Goal: Information Seeking & Learning: Learn about a topic

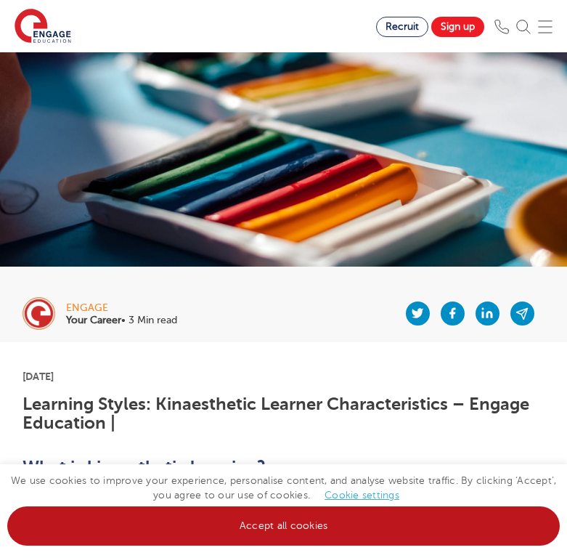
click at [221, 530] on link "Accept all cookies" at bounding box center [283, 525] width 553 height 39
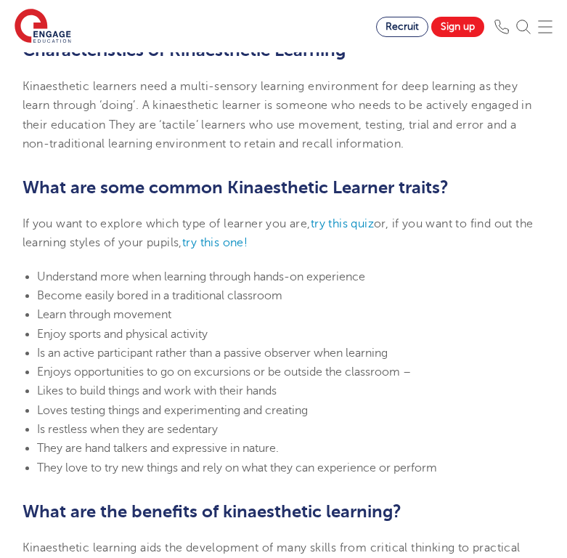
scroll to position [644, 0]
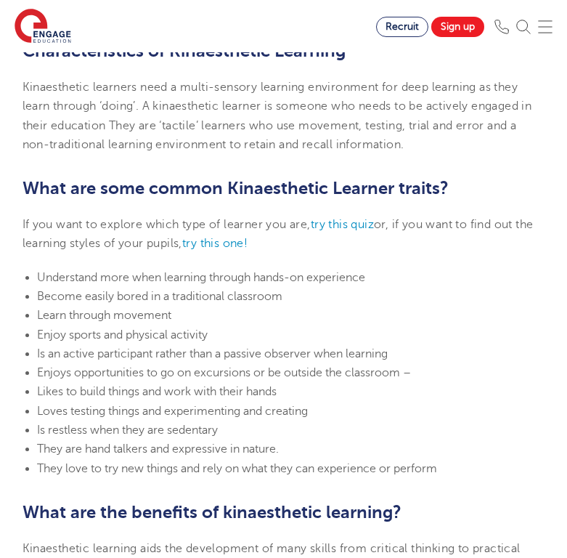
click at [202, 303] on span "Become easily bored in a traditional classroom" at bounding box center [159, 296] width 245 height 13
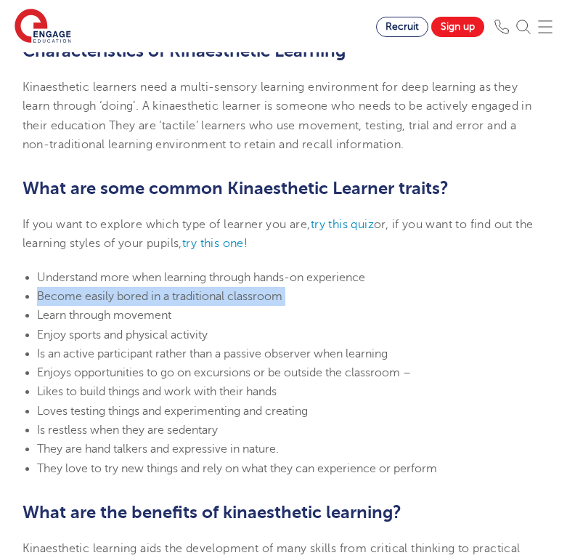
click at [202, 303] on span "Become easily bored in a traditional classroom" at bounding box center [159, 296] width 245 height 13
copy span "Become easily bored in a traditional classroom"
click at [86, 418] on span "Loves testing things and experimenting and creating" at bounding box center [172, 410] width 271 height 13
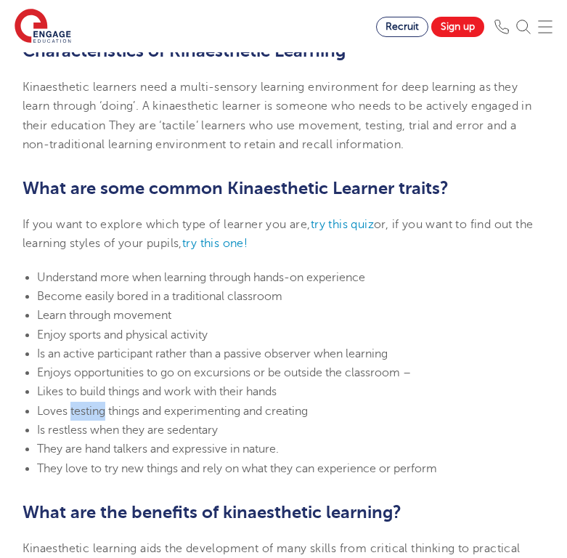
click at [86, 418] on span "Loves testing things and experimenting and creating" at bounding box center [172, 410] width 271 height 13
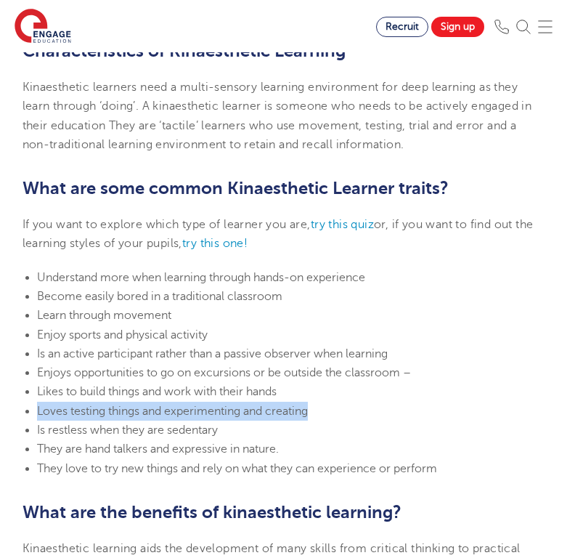
click at [86, 418] on span "Loves testing things and experimenting and creating" at bounding box center [172, 410] width 271 height 13
copy span "Loves testing things and experimenting and creating"
click at [418, 363] on li "Is an active participant rather than a passive observer when learning" at bounding box center [291, 353] width 508 height 19
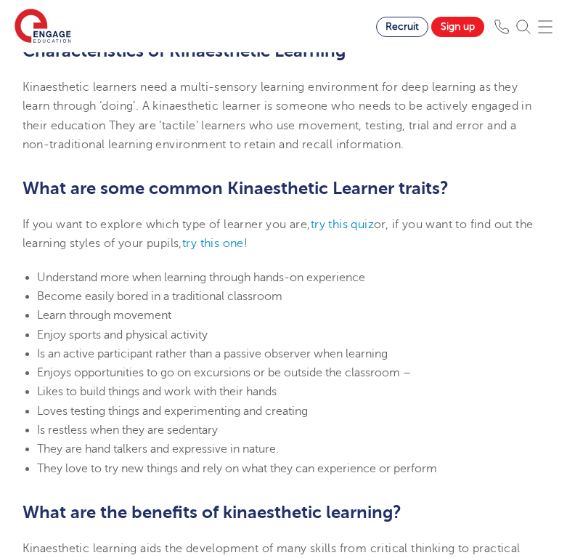
click at [418, 363] on li "Is an active participant rather than a passive observer when learning" at bounding box center [291, 353] width 508 height 19
click at [101, 322] on span "Learn through movement" at bounding box center [104, 315] width 134 height 13
copy span "Learn through movement"
